Goal: Task Accomplishment & Management: Manage account settings

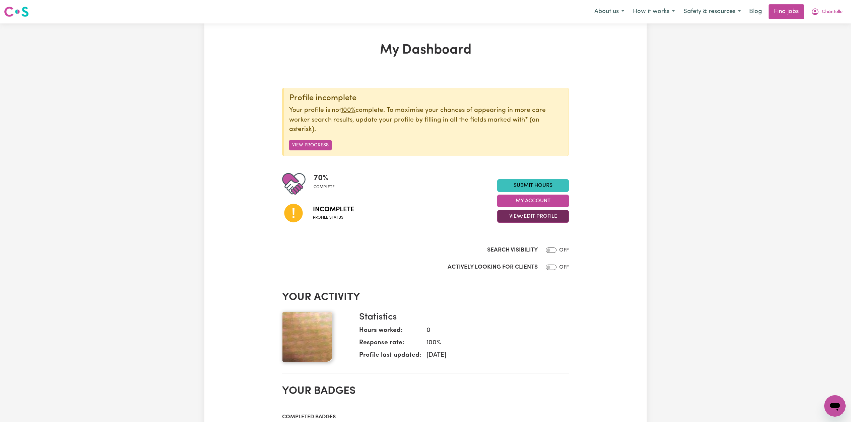
click at [517, 220] on button "View/Edit Profile" at bounding box center [533, 216] width 72 height 13
click at [513, 250] on link "Edit Profile" at bounding box center [529, 247] width 63 height 13
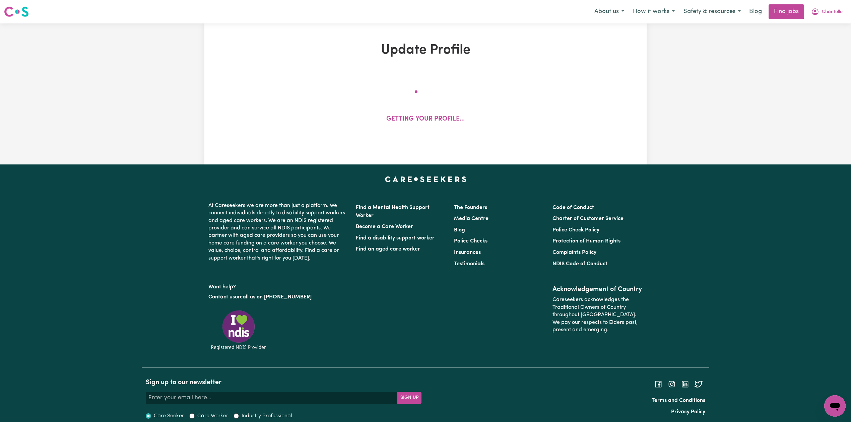
select select "[DEMOGRAPHIC_DATA]"
select select "[DEMOGRAPHIC_DATA] Citizen"
select select "Studying a healthcare related degree or qualification"
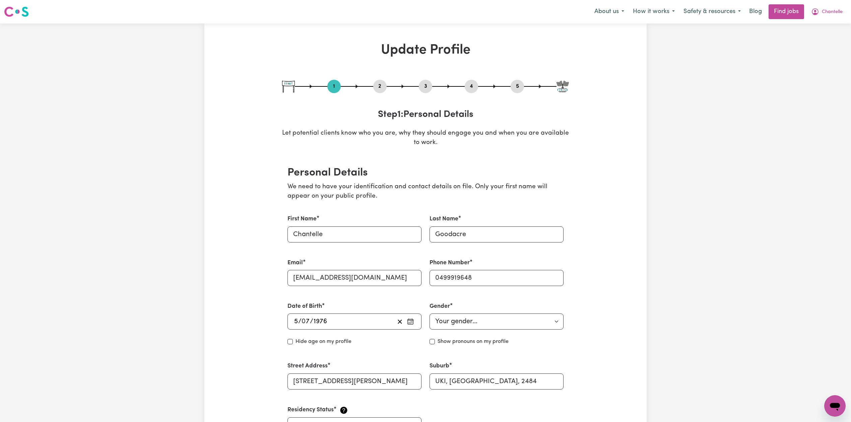
click at [518, 85] on button "5" at bounding box center [517, 86] width 13 height 9
select select "I am providing services by being employed by an organisation"
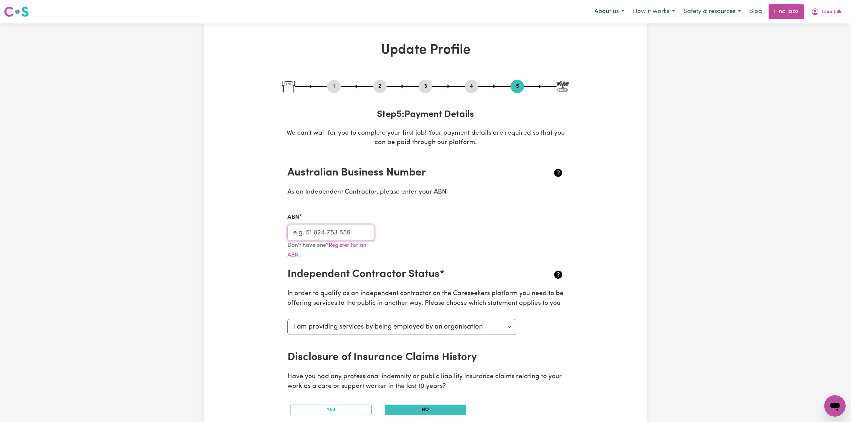
click at [315, 237] on input "ABN" at bounding box center [331, 233] width 87 height 16
click at [828, 14] on span "Chantelle" at bounding box center [832, 11] width 21 height 7
click at [821, 35] on link "My Dashboard" at bounding box center [820, 38] width 53 height 13
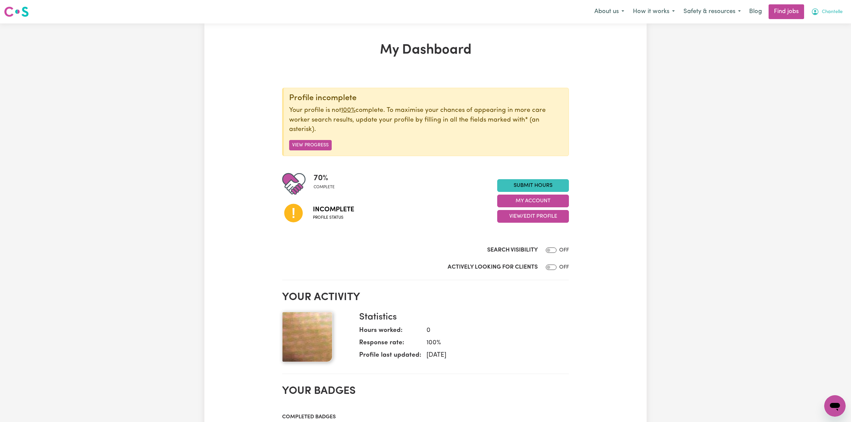
click at [831, 19] on button "Chantelle" at bounding box center [827, 12] width 40 height 14
click at [820, 49] on link "Logout" at bounding box center [820, 51] width 53 height 13
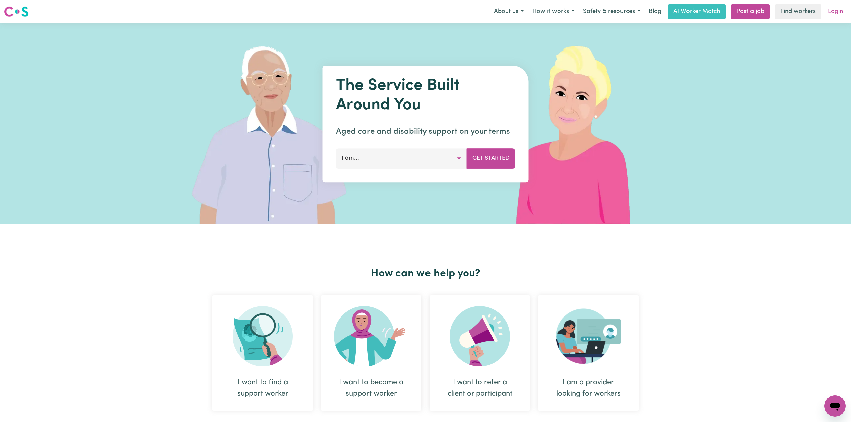
click at [845, 18] on link "Login" at bounding box center [835, 11] width 23 height 15
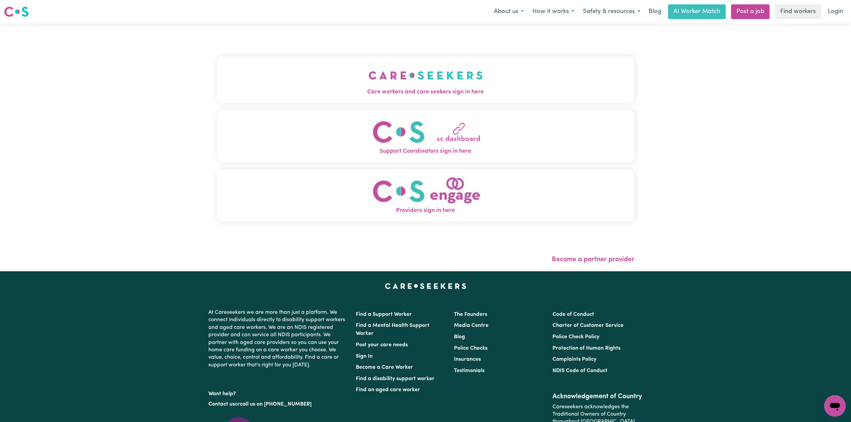
click at [358, 68] on button "Care workers and care seekers sign in here" at bounding box center [426, 79] width 418 height 47
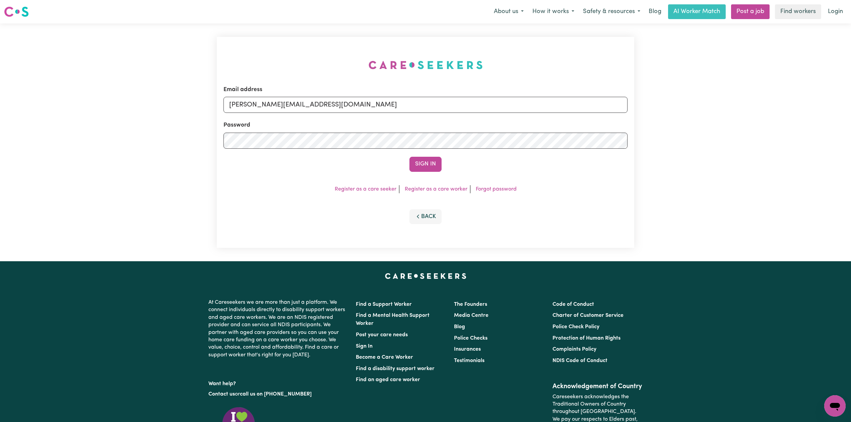
click at [324, 120] on form "Email address [PERSON_NAME][EMAIL_ADDRESS][DOMAIN_NAME] Password Sign In" at bounding box center [426, 128] width 404 height 86
click at [314, 111] on input "[PERSON_NAME][EMAIL_ADDRESS][DOMAIN_NAME]" at bounding box center [426, 105] width 404 height 16
drag, startPoint x: 265, startPoint y: 102, endPoint x: 433, endPoint y: 105, distance: 168.6
click at [433, 105] on input "Superuser~[EMAIL_ADDRESS][DOMAIN_NAME]" at bounding box center [426, 105] width 404 height 16
type input "Superuser~[EMAIL_ADDRESS][DOMAIN_NAME]"
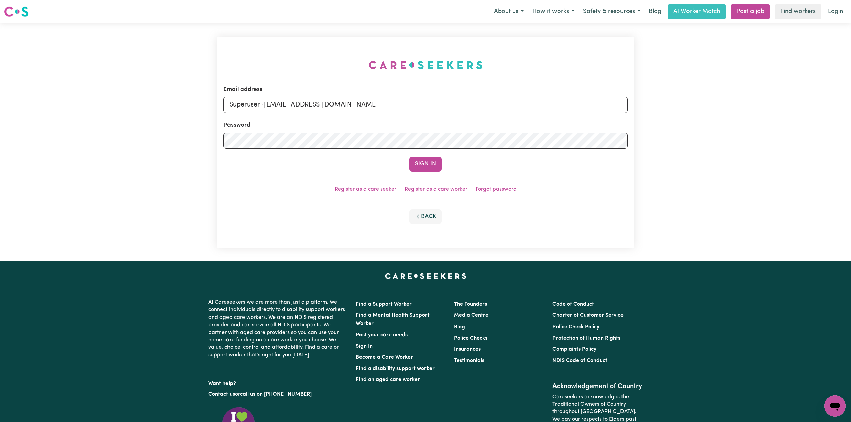
drag, startPoint x: 432, startPoint y: 159, endPoint x: 417, endPoint y: 159, distance: 15.1
click at [432, 159] on button "Sign In" at bounding box center [426, 164] width 32 height 15
